Goal: Entertainment & Leisure: Consume media (video, audio)

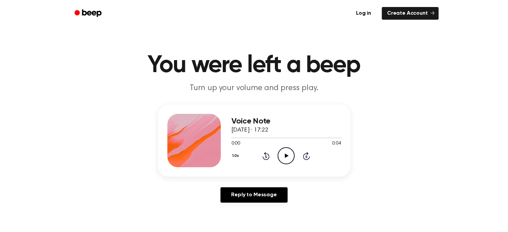
click at [286, 150] on icon "Play Audio" at bounding box center [285, 155] width 17 height 17
click at [286, 155] on icon at bounding box center [287, 155] width 4 height 4
click at [282, 150] on icon "Play Audio" at bounding box center [285, 155] width 17 height 17
click at [282, 159] on icon "Play Audio" at bounding box center [285, 155] width 17 height 17
click at [285, 157] on icon at bounding box center [287, 155] width 4 height 4
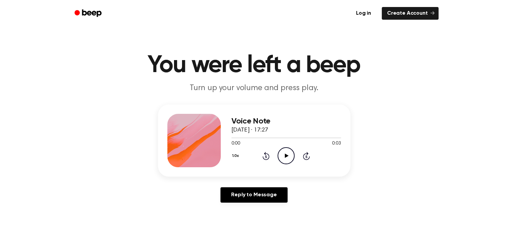
click at [281, 153] on icon "Play Audio" at bounding box center [285, 155] width 17 height 17
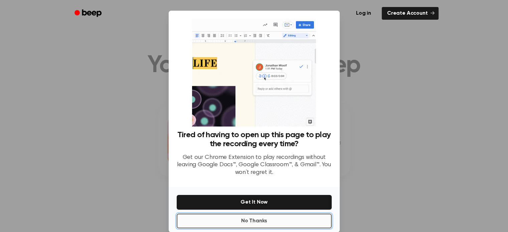
click at [264, 220] on button "No Thanks" at bounding box center [254, 221] width 155 height 15
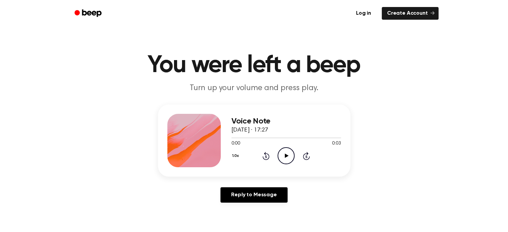
click at [282, 149] on icon "Play Audio" at bounding box center [285, 155] width 17 height 17
